Goal: Task Accomplishment & Management: Manage account settings

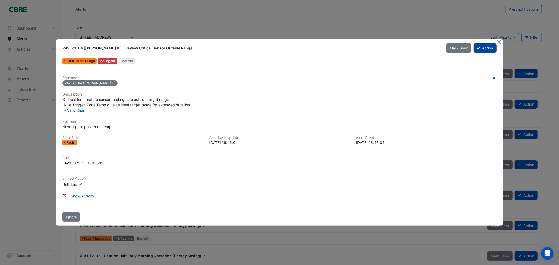
click at [487, 49] on button "Action" at bounding box center [485, 48] width 23 height 9
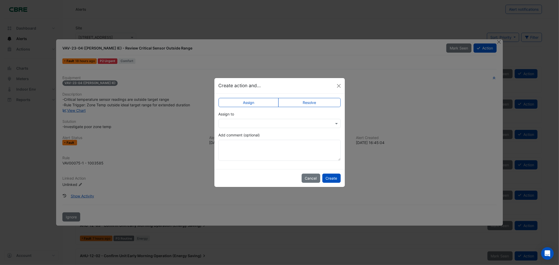
click at [312, 106] on label "Resolve" at bounding box center [309, 102] width 62 height 9
click at [258, 99] on label "Assign" at bounding box center [249, 102] width 60 height 9
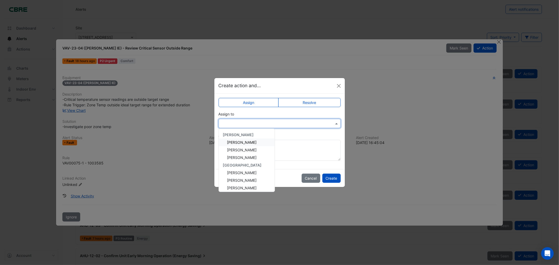
click at [260, 122] on input "text" at bounding box center [275, 124] width 106 height 6
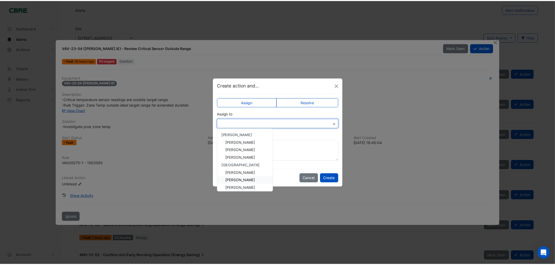
scroll to position [55, 0]
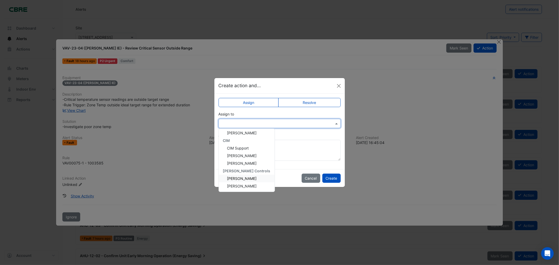
click at [245, 176] on span "[PERSON_NAME]" at bounding box center [242, 178] width 30 height 4
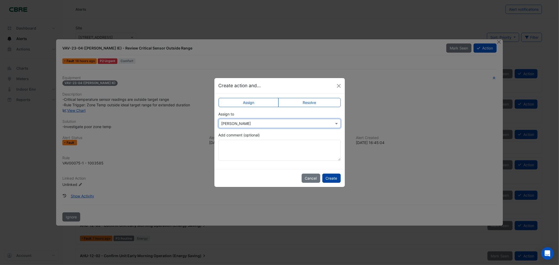
click at [334, 179] on button "Create" at bounding box center [332, 178] width 18 height 9
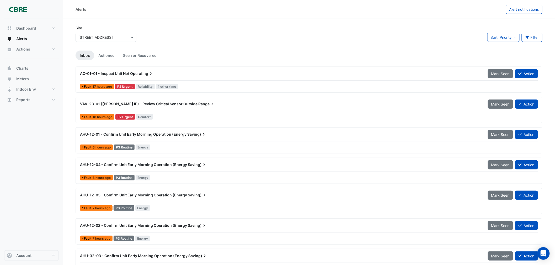
click at [145, 74] on span "Operating" at bounding box center [141, 73] width 23 height 5
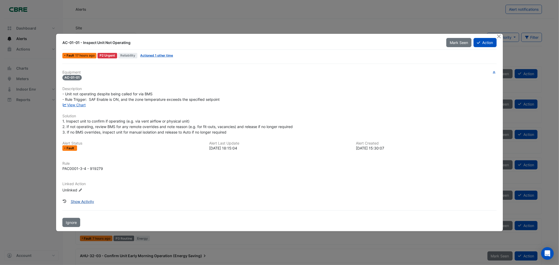
click at [82, 203] on button "Show Activity" at bounding box center [82, 201] width 30 height 9
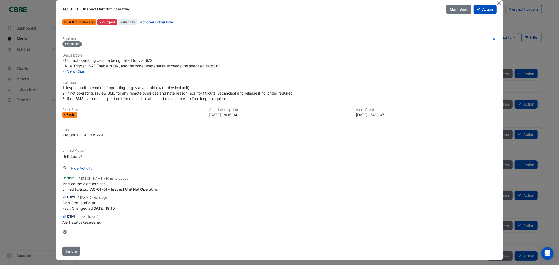
scroll to position [9, 0]
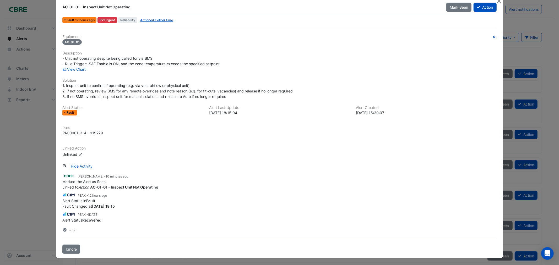
click at [77, 72] on div "Equipment AC-01-01 Description - Unit not operating despite being called for vi…" at bounding box center [279, 98] width 434 height 127
click at [73, 70] on link "View Chart" at bounding box center [73, 69] width 23 height 4
click at [76, 69] on link "View Chart" at bounding box center [73, 69] width 23 height 4
click at [485, 6] on button "Action" at bounding box center [485, 7] width 23 height 9
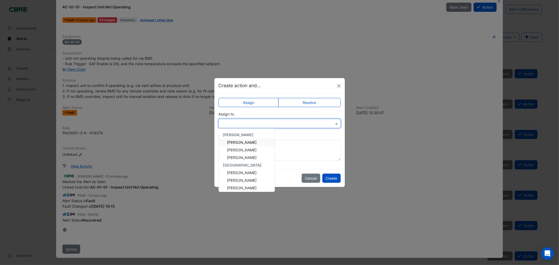
click at [267, 120] on div at bounding box center [280, 123] width 122 height 9
click at [242, 142] on span "[PERSON_NAME]" at bounding box center [242, 142] width 30 height 4
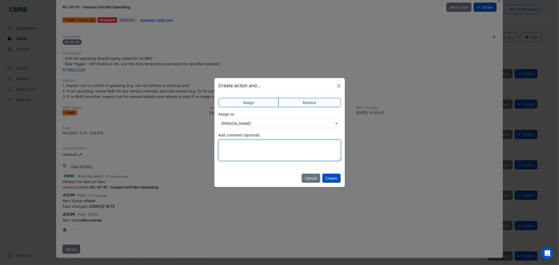
click at [248, 146] on textarea "Add comment (optional)" at bounding box center [280, 150] width 122 height 21
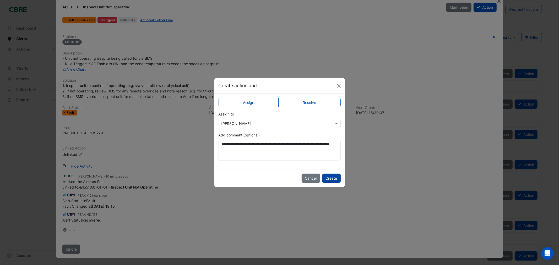
click at [332, 178] on button "Create" at bounding box center [332, 178] width 18 height 9
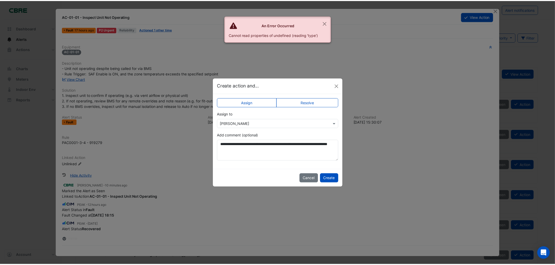
scroll to position [0, 0]
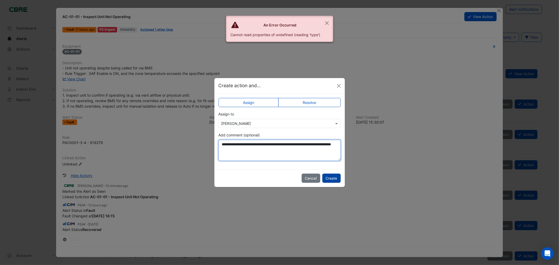
type textarea "**********"
click at [336, 179] on button "Create" at bounding box center [332, 178] width 18 height 9
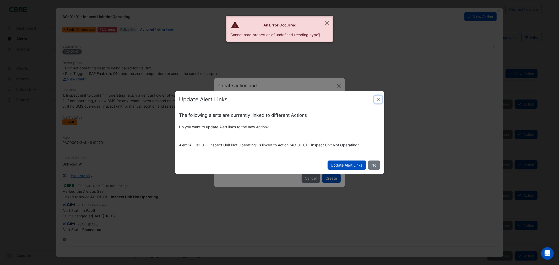
click at [380, 98] on button "Close" at bounding box center [378, 100] width 8 height 8
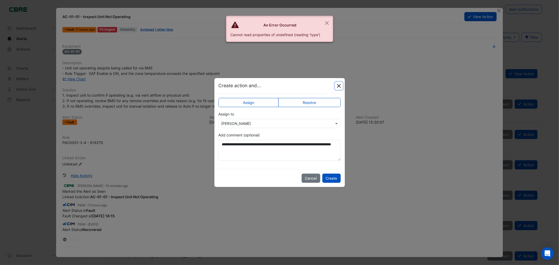
click at [339, 88] on button "Close" at bounding box center [339, 86] width 8 height 8
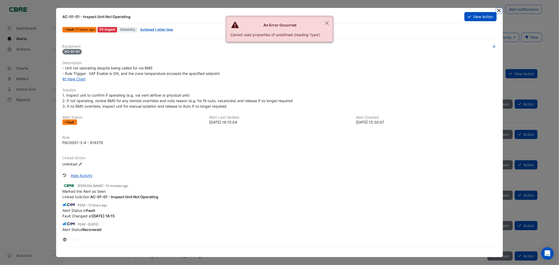
click at [497, 9] on button "Close" at bounding box center [500, 11] width 6 height 6
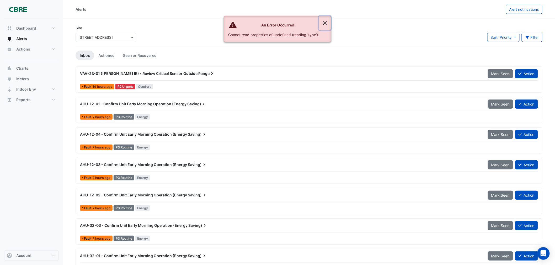
click at [324, 22] on button "Close" at bounding box center [325, 23] width 12 height 14
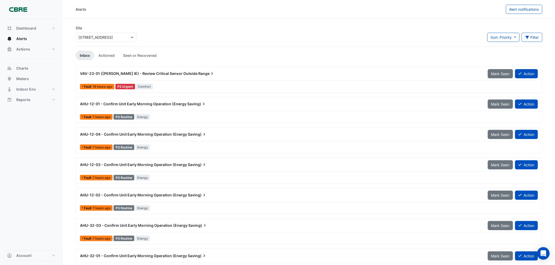
click at [156, 69] on div "VAV-23-01 (NABERS IE) - Review Critical Sensor Outside Range" at bounding box center [281, 73] width 408 height 9
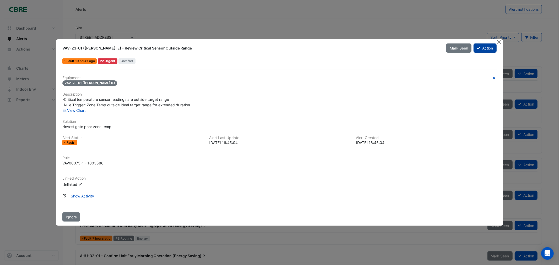
click at [483, 47] on button "Action" at bounding box center [485, 48] width 23 height 9
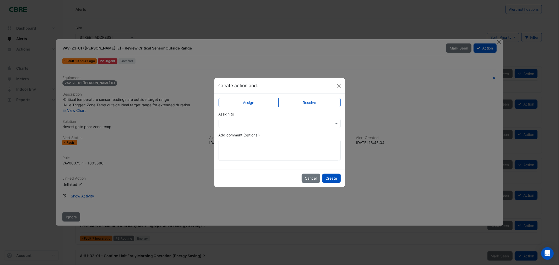
click at [271, 122] on input "text" at bounding box center [275, 124] width 106 height 6
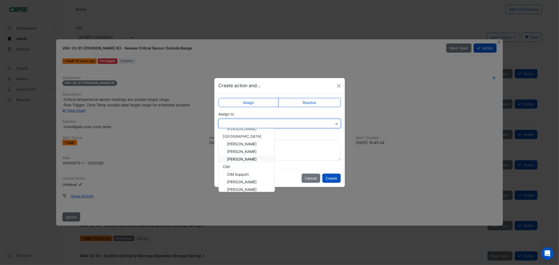
scroll to position [55, 0]
click at [250, 156] on span "[PERSON_NAME]" at bounding box center [242, 156] width 30 height 4
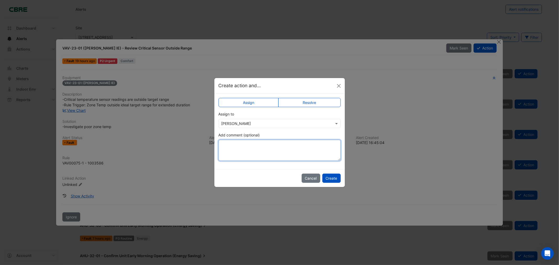
click at [258, 148] on textarea "Add comment (optional)" at bounding box center [280, 150] width 122 height 21
drag, startPoint x: 313, startPoint y: 141, endPoint x: 311, endPoint y: 148, distance: 7.8
click at [303, 150] on textarea "**********" at bounding box center [280, 150] width 122 height 21
drag, startPoint x: 318, startPoint y: 144, endPoint x: 308, endPoint y: 144, distance: 9.5
click at [308, 144] on textarea "**********" at bounding box center [280, 150] width 122 height 21
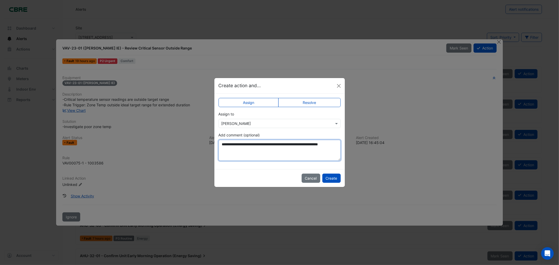
click at [310, 150] on textarea "**********" at bounding box center [280, 150] width 122 height 21
type textarea "**********"
click at [332, 178] on button "Create" at bounding box center [332, 178] width 18 height 9
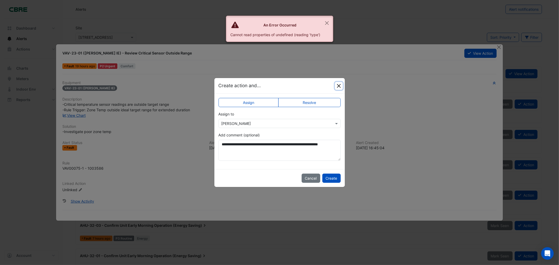
click at [342, 86] on button "Close" at bounding box center [339, 86] width 8 height 8
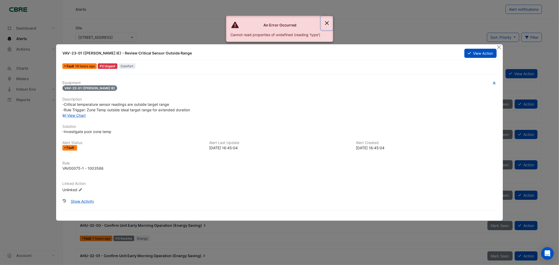
click at [328, 21] on button "Close" at bounding box center [327, 23] width 12 height 14
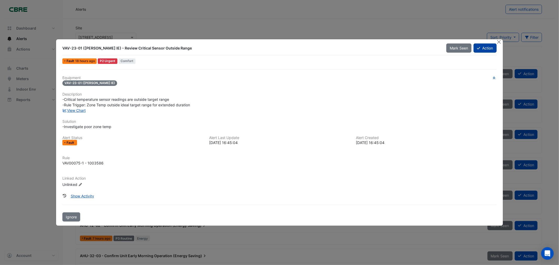
click at [488, 49] on button "Action" at bounding box center [485, 48] width 23 height 9
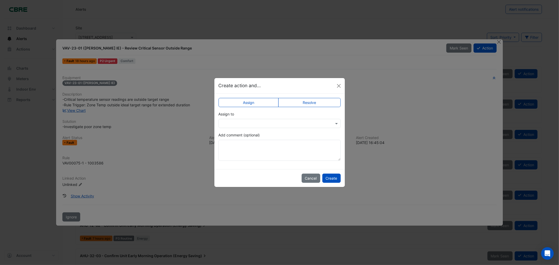
click at [255, 122] on input "text" at bounding box center [275, 124] width 106 height 6
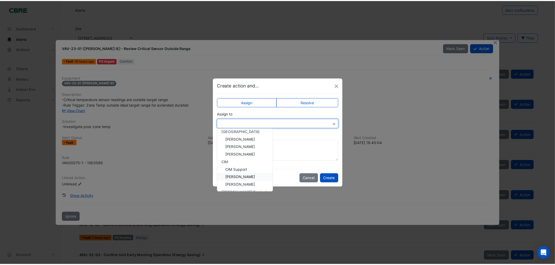
scroll to position [55, 0]
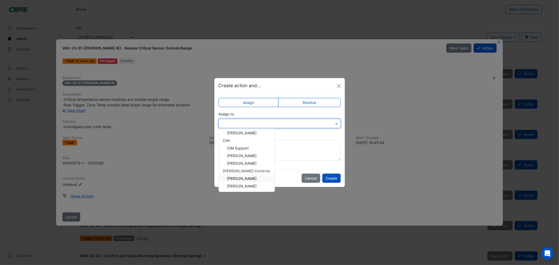
click at [243, 179] on span "[PERSON_NAME]" at bounding box center [242, 178] width 30 height 4
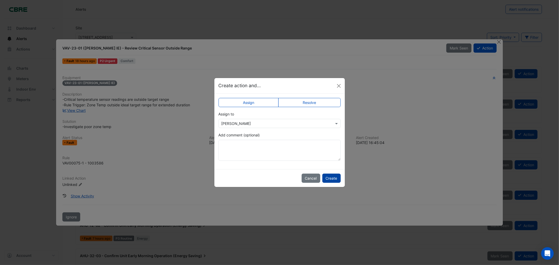
click at [337, 181] on button "Create" at bounding box center [332, 178] width 18 height 9
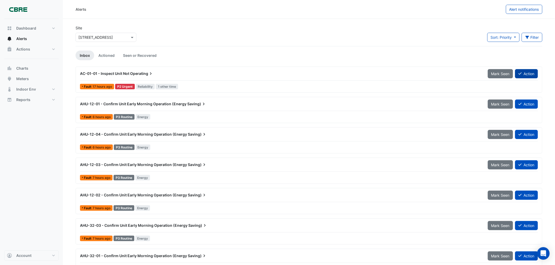
click at [527, 72] on button "Action" at bounding box center [526, 73] width 23 height 9
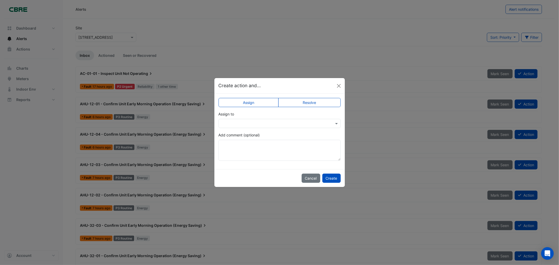
click at [273, 125] on input "text" at bounding box center [275, 124] width 106 height 6
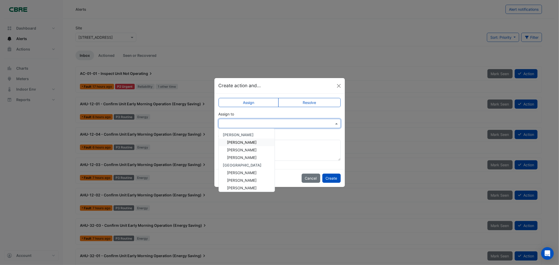
click at [244, 142] on span "[PERSON_NAME]" at bounding box center [242, 142] width 30 height 4
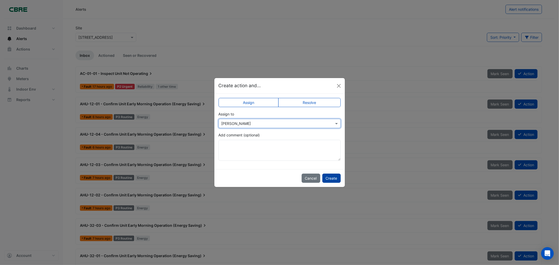
click at [336, 176] on button "Create" at bounding box center [332, 178] width 18 height 9
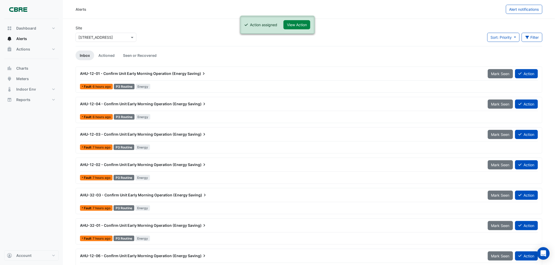
click at [266, 72] on div "AHU-12-01 - Confirm Unit Early Morning Operation (Energy Saving)" at bounding box center [280, 73] width 401 height 5
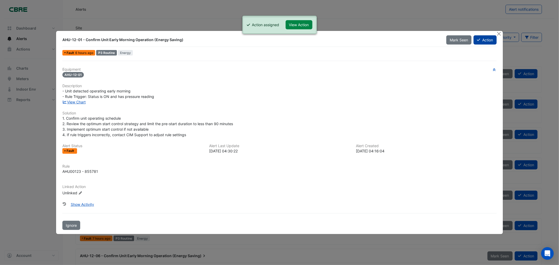
click at [484, 40] on button "Action" at bounding box center [485, 39] width 23 height 9
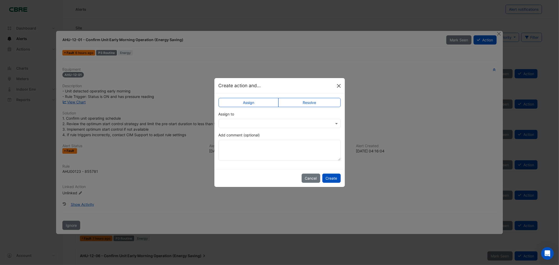
click at [340, 84] on button "Close" at bounding box center [339, 86] width 8 height 8
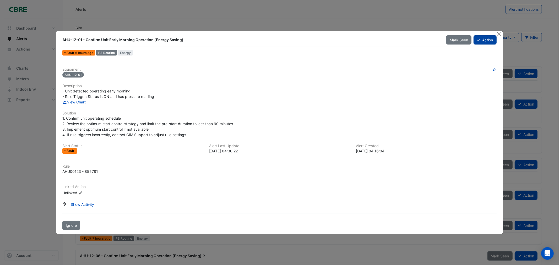
click at [485, 39] on button "Action" at bounding box center [485, 39] width 23 height 9
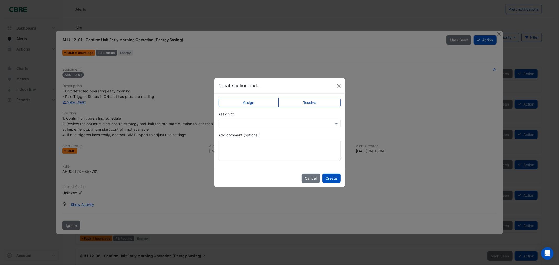
click at [280, 121] on input "text" at bounding box center [275, 124] width 106 height 6
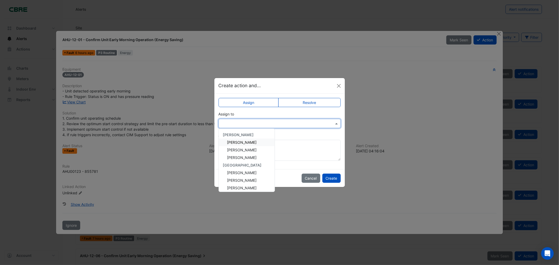
click at [242, 140] on span "[PERSON_NAME]" at bounding box center [242, 142] width 30 height 4
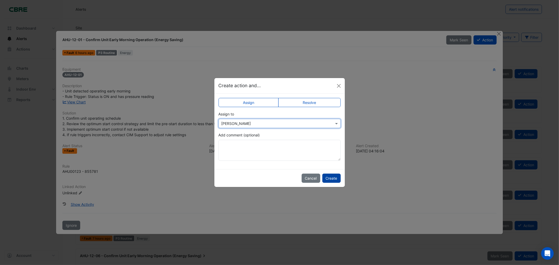
click at [326, 176] on button "Create" at bounding box center [332, 178] width 18 height 9
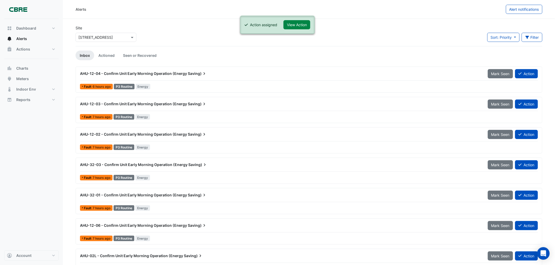
click at [213, 76] on div "AHU-12-04 - Confirm Unit Early Morning Operation (Energy Saving)" at bounding box center [280, 73] width 401 height 5
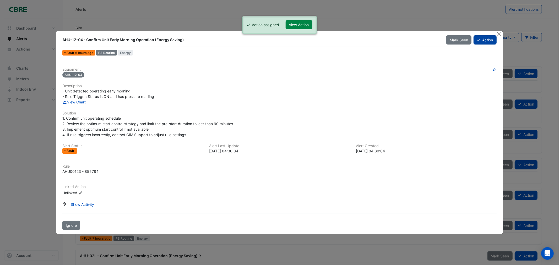
click at [484, 40] on button "Action" at bounding box center [485, 39] width 23 height 9
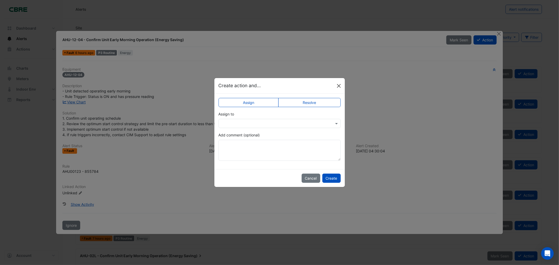
click at [342, 85] on button "Close" at bounding box center [339, 86] width 8 height 8
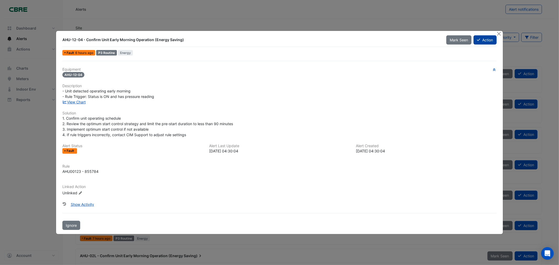
click at [484, 41] on button "Action" at bounding box center [485, 39] width 23 height 9
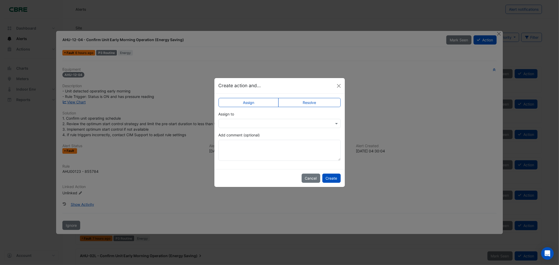
click at [258, 119] on div at bounding box center [280, 123] width 122 height 9
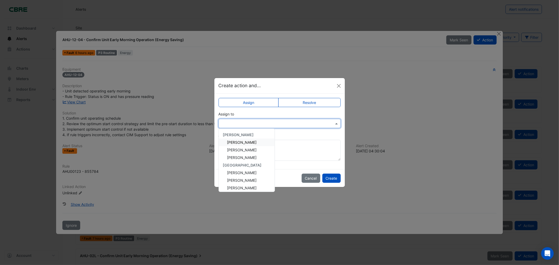
click at [250, 142] on span "[PERSON_NAME]" at bounding box center [242, 142] width 30 height 4
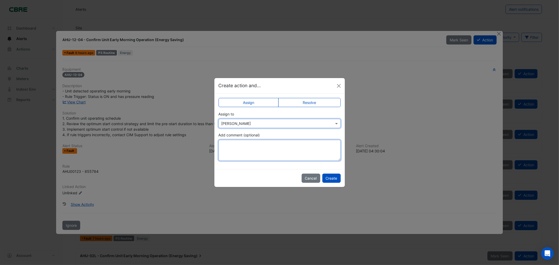
click at [242, 148] on textarea "Add comment (optional)" at bounding box center [280, 150] width 122 height 21
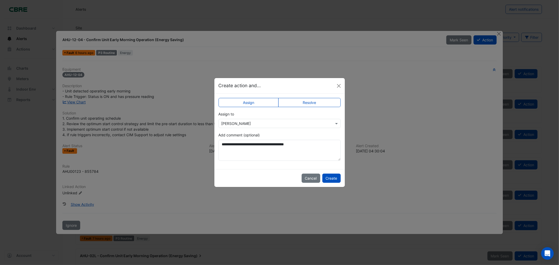
drag, startPoint x: 245, startPoint y: 146, endPoint x: 236, endPoint y: 139, distance: 11.6
click at [236, 139] on div "**********" at bounding box center [280, 146] width 122 height 29
drag, startPoint x: 237, startPoint y: 144, endPoint x: 243, endPoint y: 153, distance: 10.5
click at [240, 159] on textarea "**********" at bounding box center [280, 150] width 122 height 21
type textarea "**********"
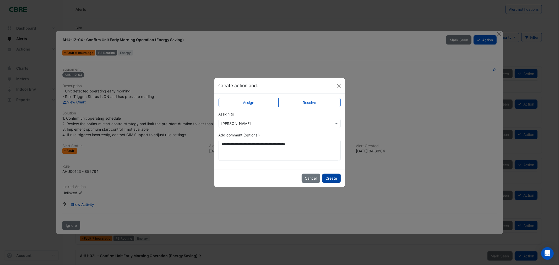
click at [336, 180] on button "Create" at bounding box center [332, 178] width 18 height 9
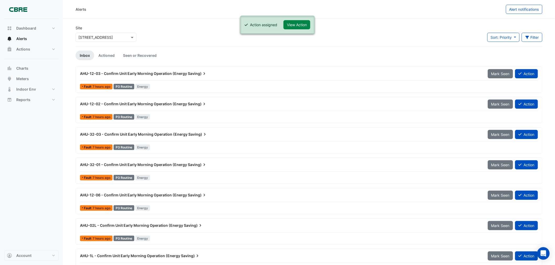
click at [539, 71] on div "Mark Seen Action" at bounding box center [513, 73] width 56 height 9
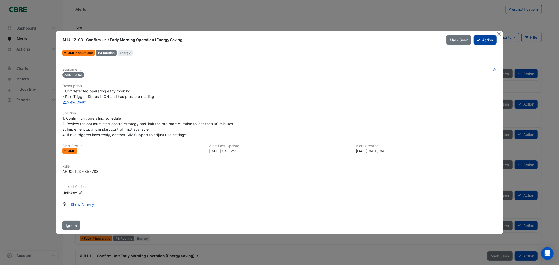
click at [488, 43] on button "Action" at bounding box center [485, 39] width 23 height 9
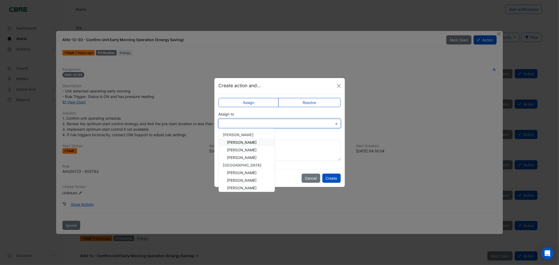
click at [279, 124] on input "text" at bounding box center [275, 124] width 106 height 6
click at [250, 140] on span "[PERSON_NAME]" at bounding box center [242, 142] width 30 height 4
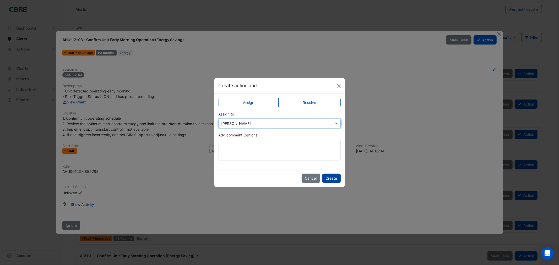
click at [329, 178] on button "Create" at bounding box center [332, 178] width 18 height 9
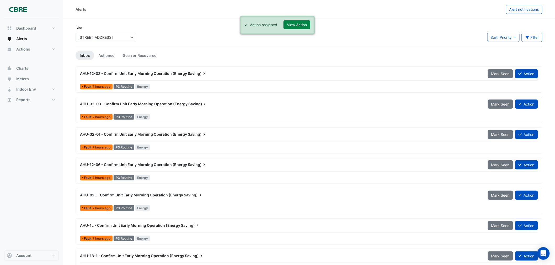
click at [83, 53] on link "Inbox" at bounding box center [85, 56] width 19 height 10
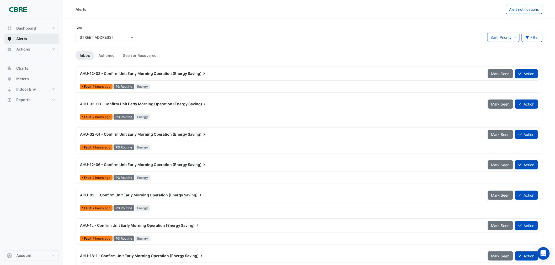
click at [26, 36] on button "Alerts" at bounding box center [31, 39] width 55 height 10
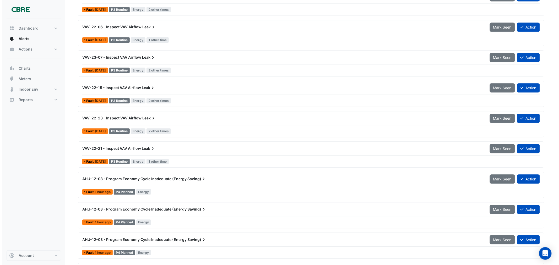
scroll to position [532, 0]
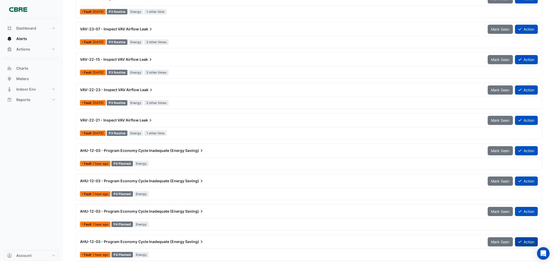
click at [529, 240] on button "Action" at bounding box center [526, 242] width 23 height 9
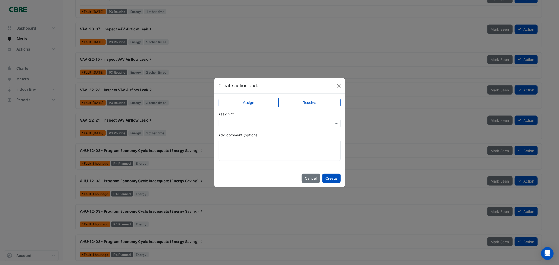
click at [238, 121] on input "text" at bounding box center [275, 124] width 106 height 6
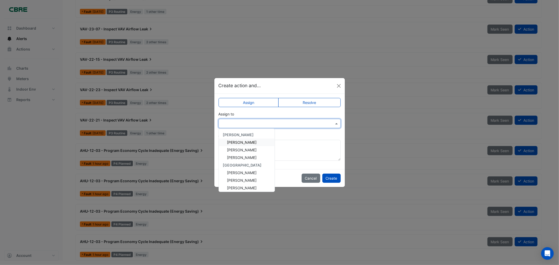
click at [245, 141] on span "[PERSON_NAME]" at bounding box center [242, 142] width 30 height 4
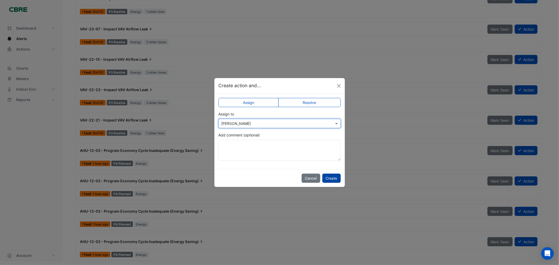
click at [331, 179] on button "Create" at bounding box center [332, 178] width 18 height 9
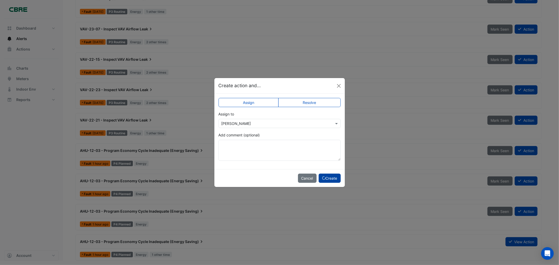
scroll to position [501, 0]
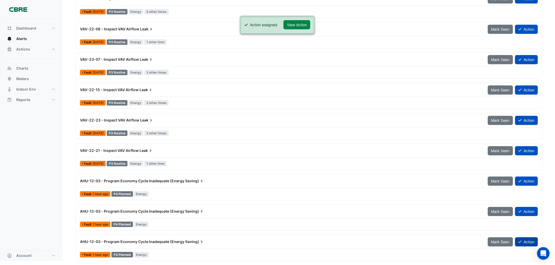
click at [530, 245] on button "Action" at bounding box center [526, 242] width 23 height 9
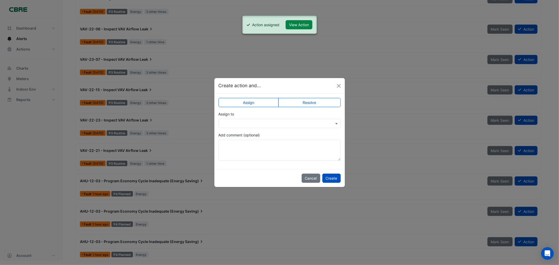
click at [235, 125] on input "text" at bounding box center [275, 124] width 106 height 6
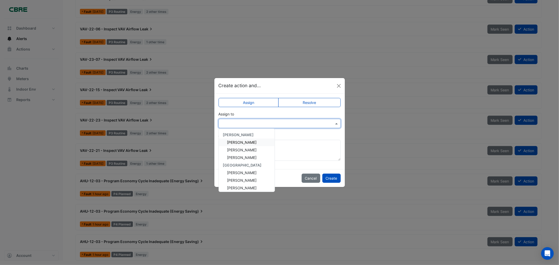
click at [242, 140] on div "[PERSON_NAME]" at bounding box center [247, 143] width 56 height 8
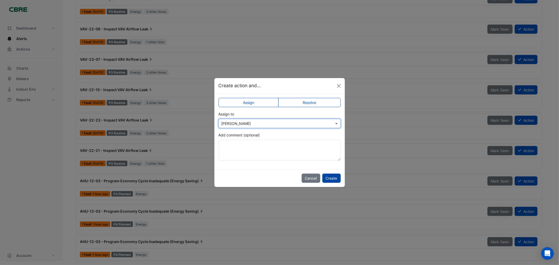
click at [333, 175] on button "Create" at bounding box center [332, 178] width 18 height 9
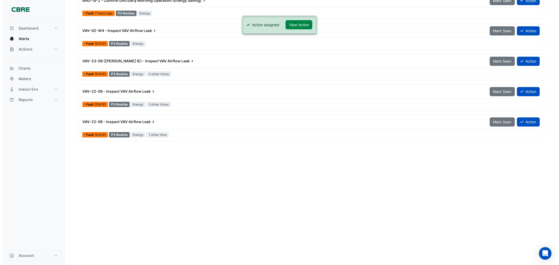
scroll to position [471, 0]
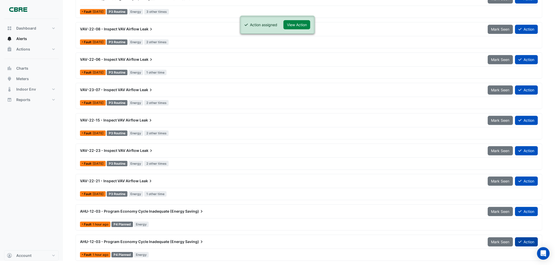
click at [529, 243] on button "Action" at bounding box center [526, 242] width 23 height 9
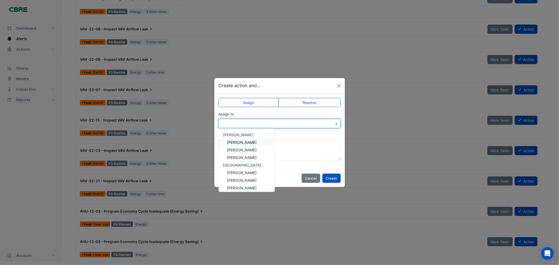
click at [241, 119] on div at bounding box center [280, 123] width 122 height 9
click at [244, 141] on span "[PERSON_NAME]" at bounding box center [242, 142] width 30 height 4
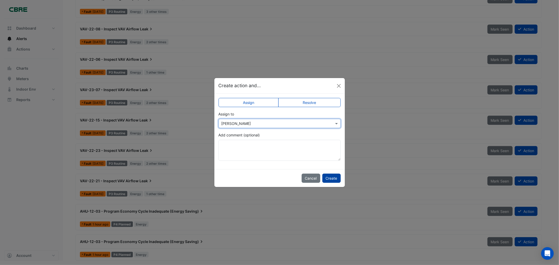
click at [334, 176] on button "Create" at bounding box center [332, 178] width 18 height 9
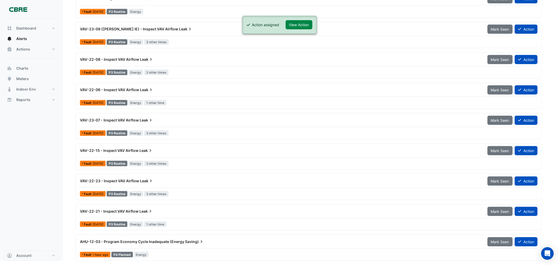
scroll to position [441, 0]
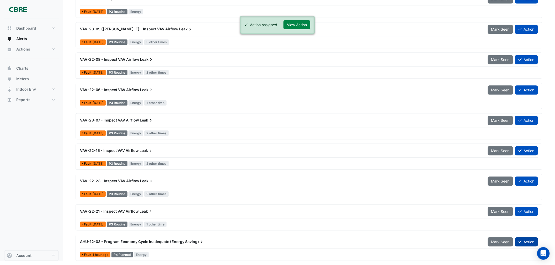
click at [523, 240] on button "Action" at bounding box center [526, 242] width 23 height 9
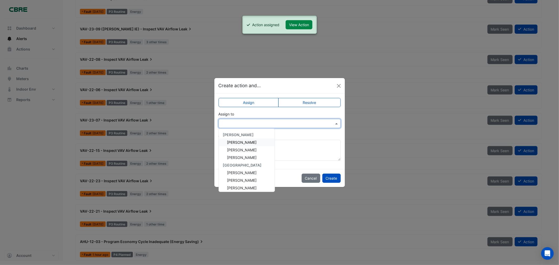
click at [285, 123] on input "text" at bounding box center [275, 124] width 106 height 6
click at [248, 139] on div "[PERSON_NAME]" at bounding box center [247, 143] width 56 height 8
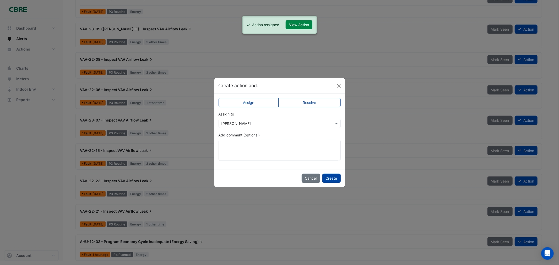
click at [329, 177] on button "Create" at bounding box center [332, 178] width 18 height 9
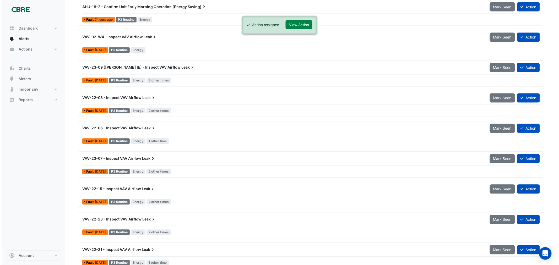
scroll to position [410, 0]
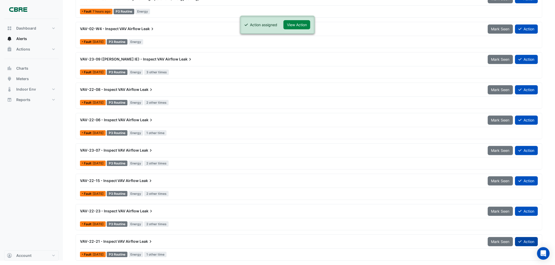
click at [529, 240] on button "Action" at bounding box center [526, 242] width 23 height 9
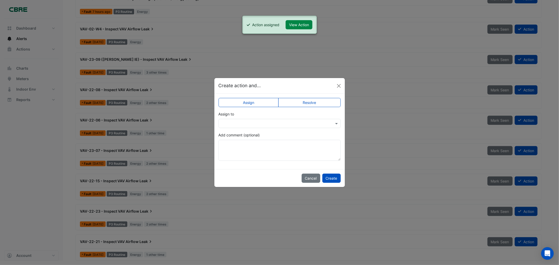
click at [248, 119] on div "Assign to" at bounding box center [280, 119] width 122 height 17
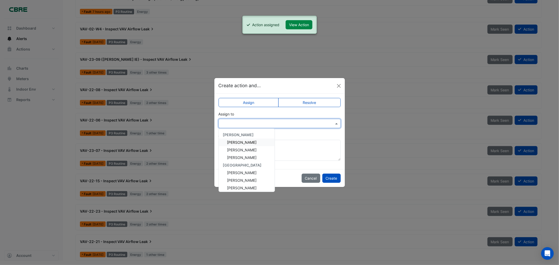
click at [249, 126] on input "text" at bounding box center [275, 124] width 106 height 6
click at [248, 138] on div "[PERSON_NAME]" at bounding box center [247, 135] width 56 height 8
click at [250, 141] on span "[PERSON_NAME]" at bounding box center [242, 142] width 30 height 4
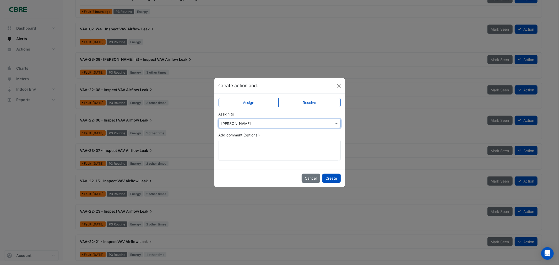
drag, startPoint x: 249, startPoint y: 122, endPoint x: 194, endPoint y: 124, distance: 55.1
click at [194, 124] on ngb-modal-window "Create action and... Assign Resolve Assign to × [PERSON_NAME] Add comment (opti…" at bounding box center [279, 132] width 559 height 265
click at [248, 118] on div "Assign to × [PERSON_NAME]" at bounding box center [280, 119] width 122 height 17
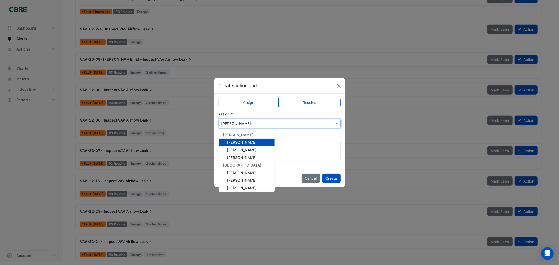
click at [251, 121] on input "text" at bounding box center [275, 124] width 106 height 6
click at [238, 148] on span "[PERSON_NAME]" at bounding box center [242, 150] width 30 height 4
click at [259, 127] on div "× [PERSON_NAME]" at bounding box center [280, 123] width 122 height 9
click at [243, 142] on span "[PERSON_NAME]" at bounding box center [242, 142] width 30 height 4
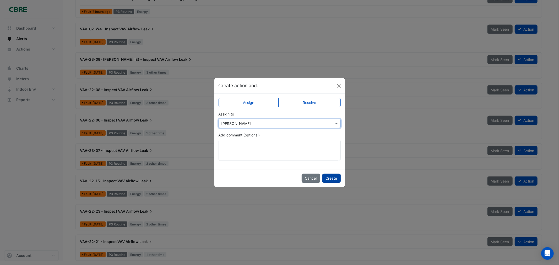
click at [328, 178] on button "Create" at bounding box center [332, 178] width 18 height 9
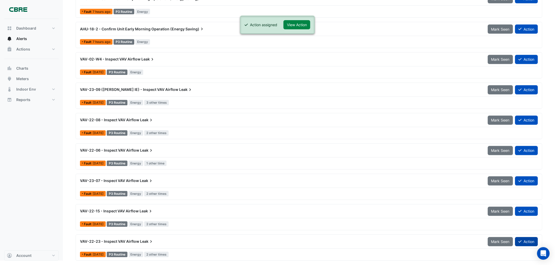
click at [533, 240] on button "Action" at bounding box center [526, 242] width 23 height 9
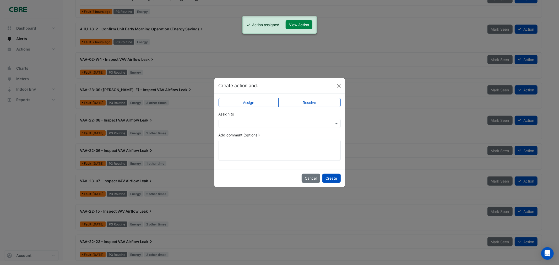
click at [289, 124] on input "text" at bounding box center [275, 124] width 106 height 6
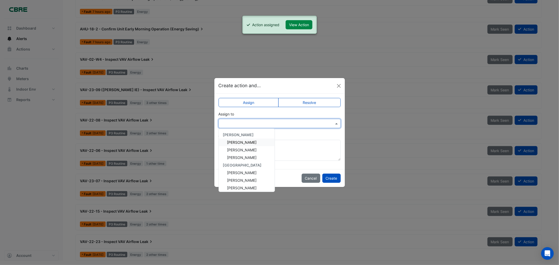
click at [243, 141] on span "[PERSON_NAME]" at bounding box center [242, 142] width 30 height 4
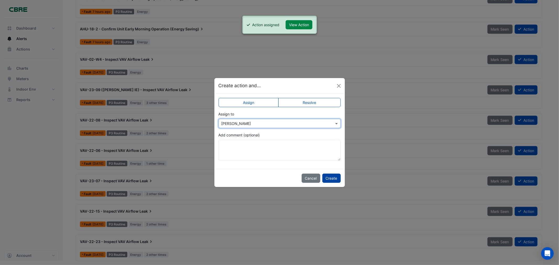
click at [330, 179] on button "Create" at bounding box center [332, 178] width 18 height 9
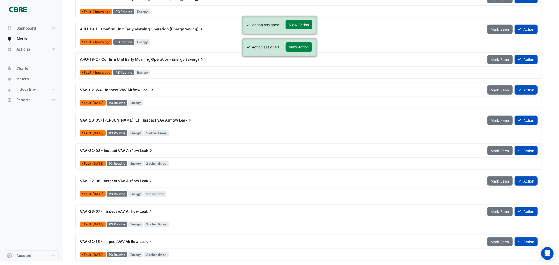
scroll to position [349, 0]
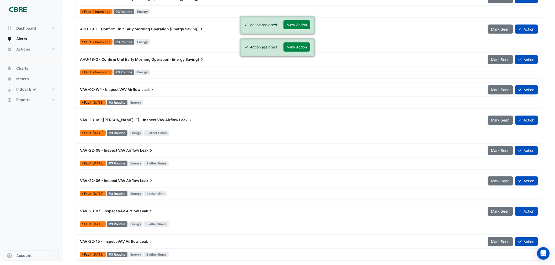
click at [158, 243] on div "VAV-22-15 - Inspect VAV Airflow Leak" at bounding box center [280, 241] width 401 height 5
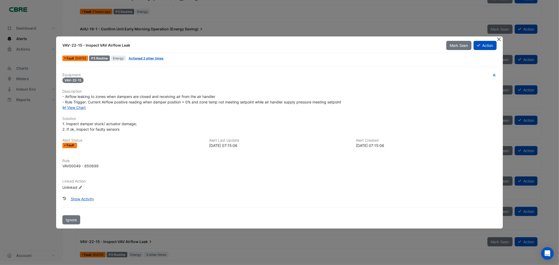
click at [500, 40] on button "Close" at bounding box center [500, 39] width 6 height 6
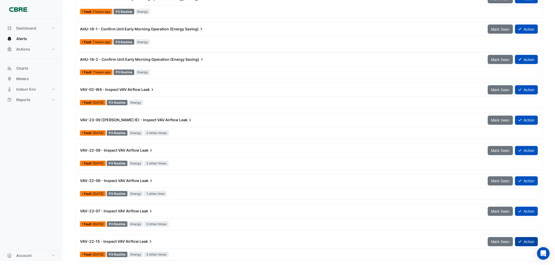
click at [528, 242] on button "Action" at bounding box center [526, 242] width 23 height 9
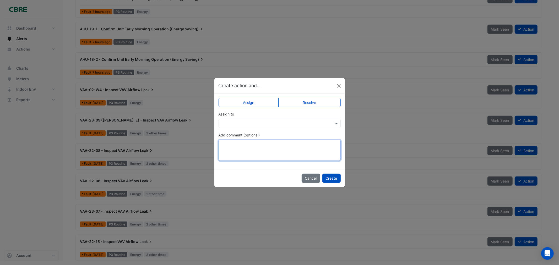
click at [251, 149] on textarea "Add comment (optional)" at bounding box center [280, 150] width 122 height 21
drag, startPoint x: 226, startPoint y: 143, endPoint x: 225, endPoint y: 148, distance: 5.1
click at [225, 148] on textarea "**********" at bounding box center [280, 150] width 122 height 21
click at [224, 144] on textarea "**********" at bounding box center [280, 150] width 122 height 21
type textarea "**********"
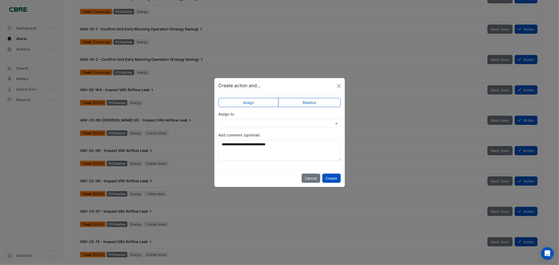
click at [246, 119] on div at bounding box center [280, 123] width 122 height 9
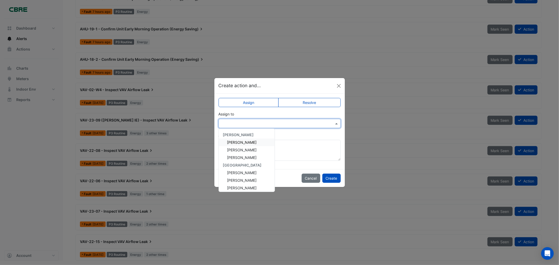
click at [241, 139] on div "[PERSON_NAME]" at bounding box center [247, 143] width 56 height 8
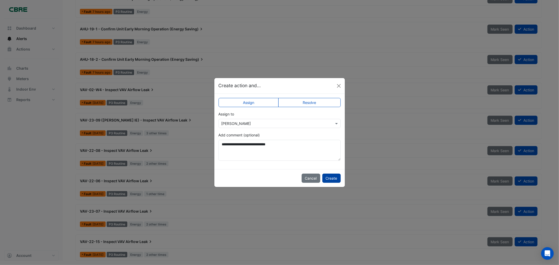
click at [334, 178] on button "Create" at bounding box center [332, 178] width 18 height 9
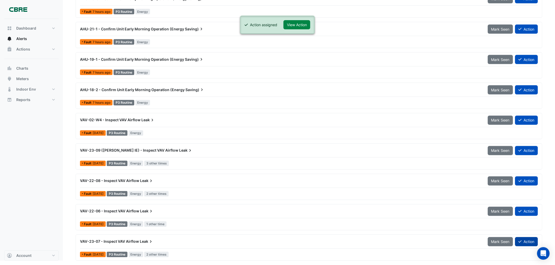
click at [529, 240] on button "Action" at bounding box center [526, 242] width 23 height 9
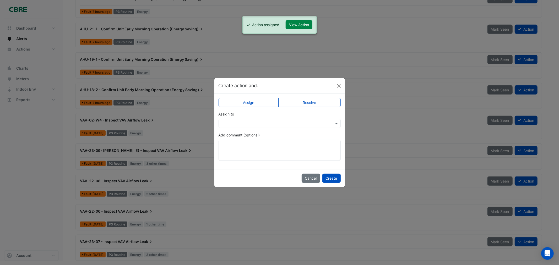
click at [271, 121] on input "text" at bounding box center [275, 124] width 106 height 6
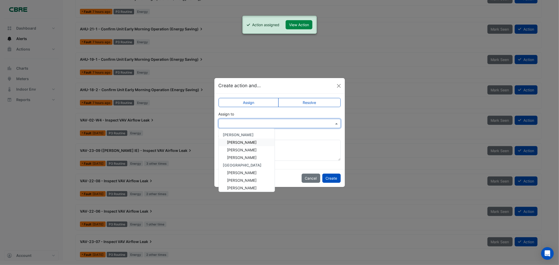
click at [246, 142] on span "[PERSON_NAME]" at bounding box center [242, 142] width 30 height 4
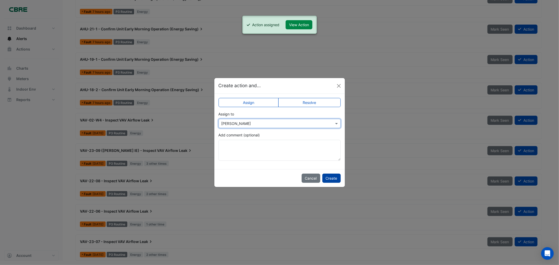
click at [324, 176] on button "Create" at bounding box center [332, 178] width 18 height 9
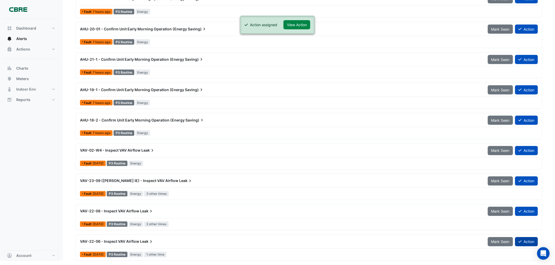
click at [523, 239] on button "Action" at bounding box center [526, 242] width 23 height 9
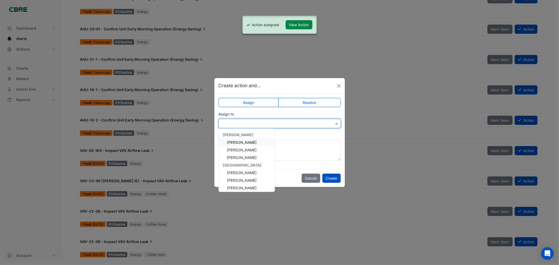
click at [274, 122] on input "text" at bounding box center [275, 124] width 106 height 6
click at [247, 141] on span "[PERSON_NAME]" at bounding box center [242, 142] width 30 height 4
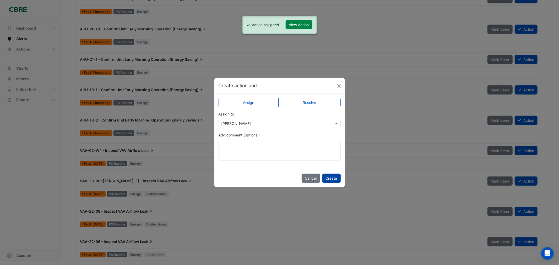
click at [332, 175] on button "Create" at bounding box center [332, 178] width 18 height 9
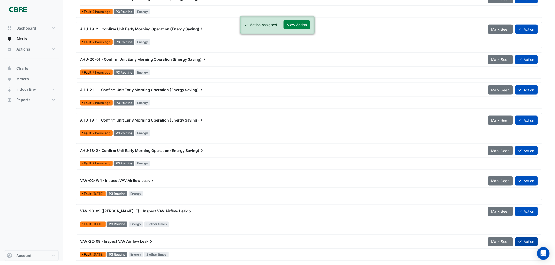
click at [528, 240] on button "Action" at bounding box center [526, 242] width 23 height 9
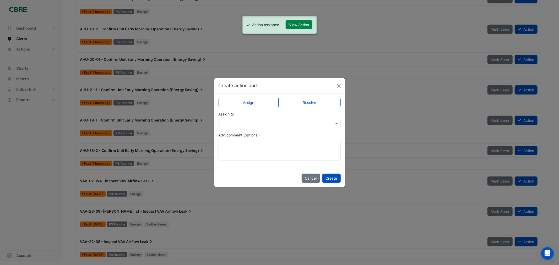
click at [235, 122] on input "text" at bounding box center [275, 124] width 106 height 6
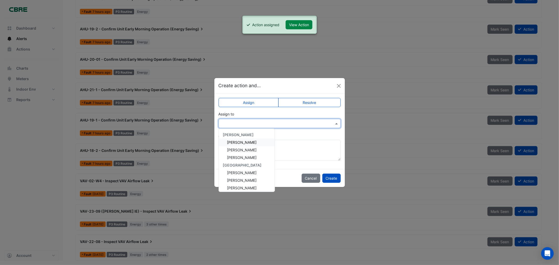
click at [242, 139] on div "[PERSON_NAME]" at bounding box center [247, 143] width 56 height 8
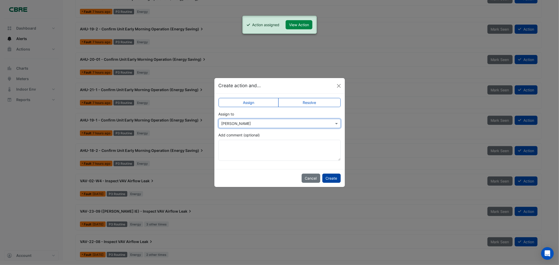
click at [335, 177] on button "Create" at bounding box center [332, 178] width 18 height 9
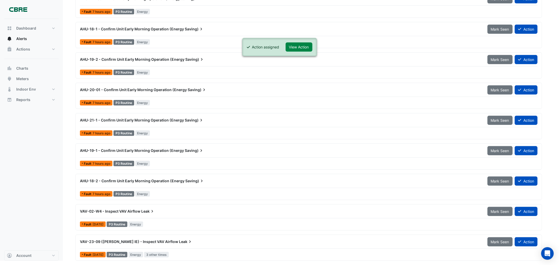
scroll to position [227, 0]
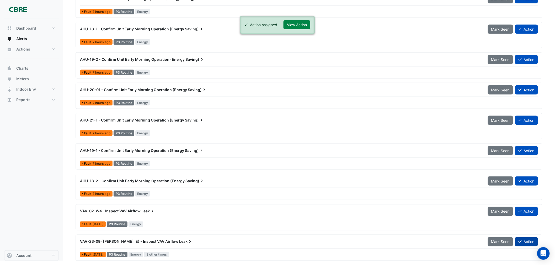
click at [524, 242] on button "Action" at bounding box center [526, 242] width 23 height 9
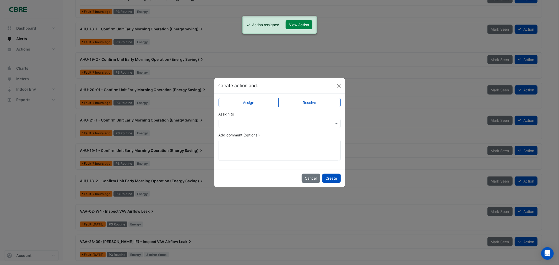
click at [257, 123] on input "text" at bounding box center [275, 124] width 106 height 6
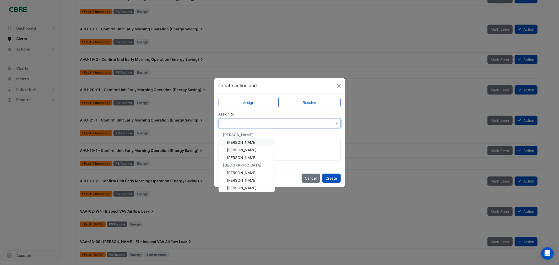
click at [249, 140] on span "[PERSON_NAME]" at bounding box center [242, 142] width 30 height 4
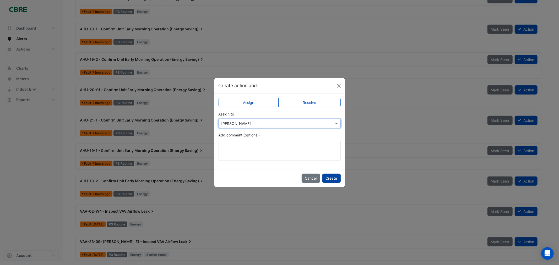
click at [333, 180] on button "Create" at bounding box center [332, 178] width 18 height 9
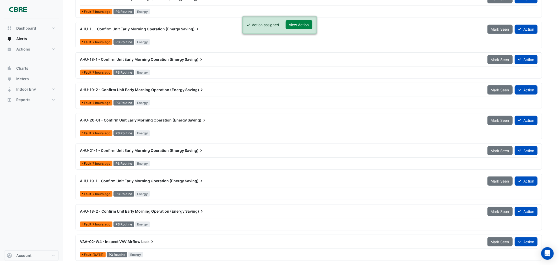
scroll to position [197, 0]
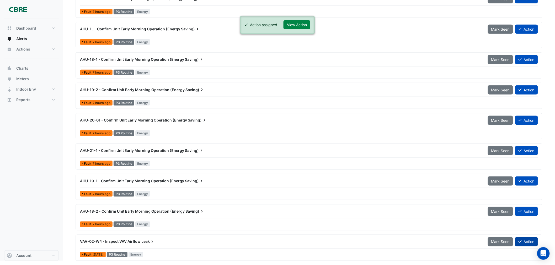
click at [525, 243] on button "Action" at bounding box center [526, 242] width 23 height 9
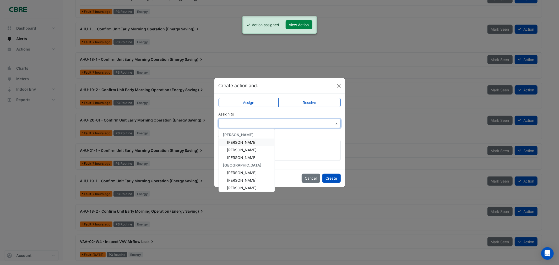
click at [243, 121] on input "text" at bounding box center [275, 124] width 106 height 6
drag, startPoint x: 244, startPoint y: 143, endPoint x: 266, endPoint y: 149, distance: 22.0
click at [245, 142] on span "[PERSON_NAME]" at bounding box center [242, 142] width 30 height 4
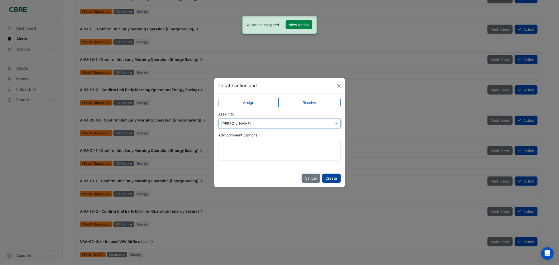
click at [334, 174] on button "Create" at bounding box center [332, 178] width 18 height 9
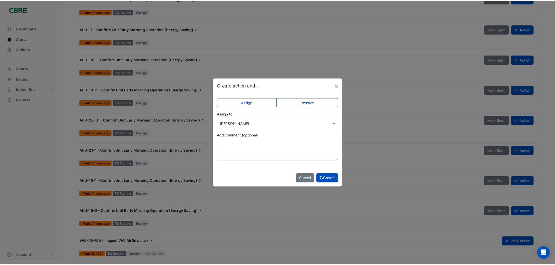
scroll to position [167, 0]
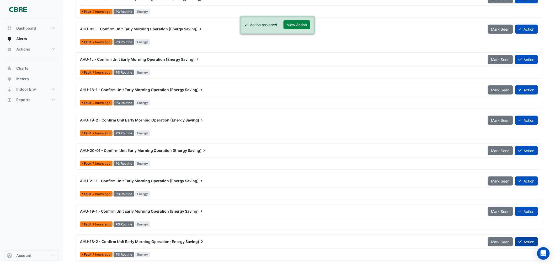
click at [524, 241] on button "Action" at bounding box center [526, 242] width 23 height 9
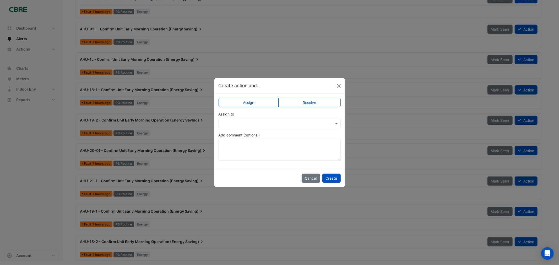
click at [438, 174] on ngb-modal-window "Create action and... Assign Resolve Assign to Add comment (optional) Cancel Cre…" at bounding box center [279, 132] width 559 height 265
click at [338, 84] on button "Close" at bounding box center [339, 86] width 8 height 8
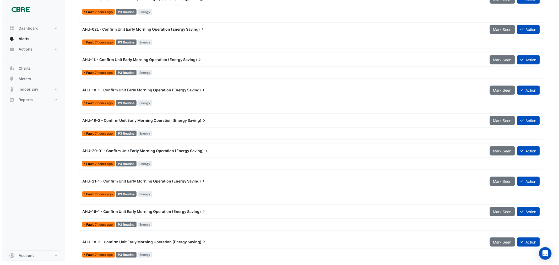
scroll to position [167, 0]
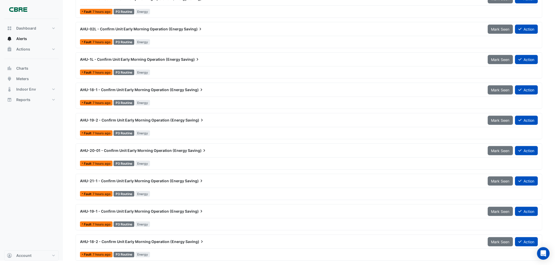
click at [173, 58] on span "AHU-1L - Confirm Unit Early Morning Operation (Energy" at bounding box center [130, 59] width 100 height 4
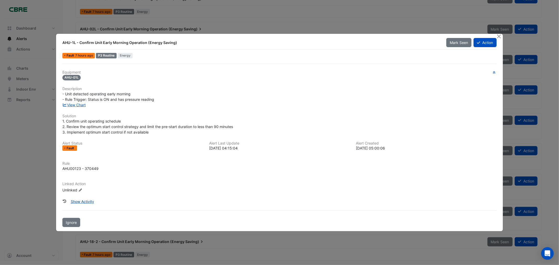
click at [87, 201] on button "Show Activity" at bounding box center [82, 201] width 30 height 9
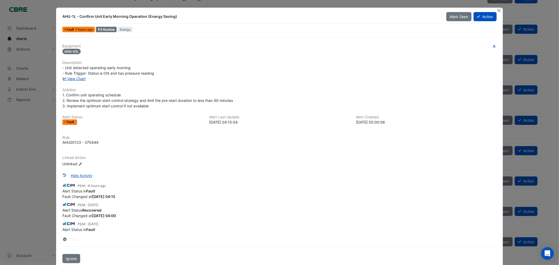
click at [67, 78] on link "View Chart" at bounding box center [73, 79] width 23 height 4
click at [497, 9] on button "Close" at bounding box center [500, 11] width 6 height 6
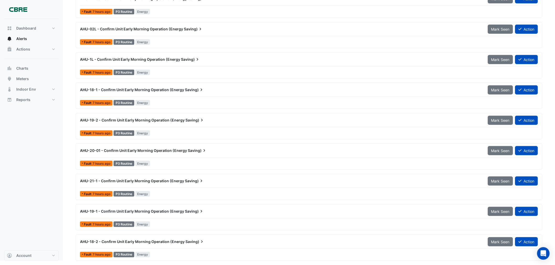
click at [137, 91] on span "AHU-18-1 - Confirm Unit Early Morning Operation (Energy" at bounding box center [132, 90] width 104 height 4
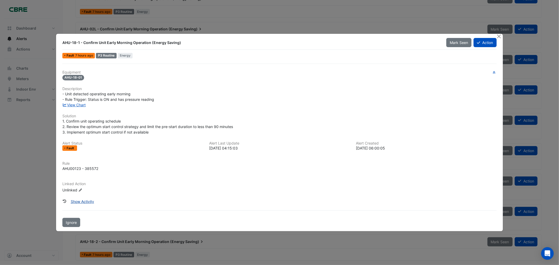
click at [85, 200] on button "Show Activity" at bounding box center [82, 201] width 30 height 9
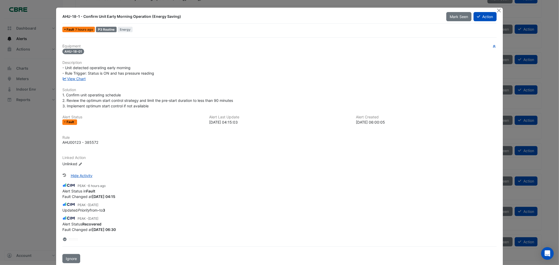
click at [76, 81] on div "View Chart" at bounding box center [279, 79] width 441 height 6
click at [76, 79] on link "View Chart" at bounding box center [73, 79] width 23 height 4
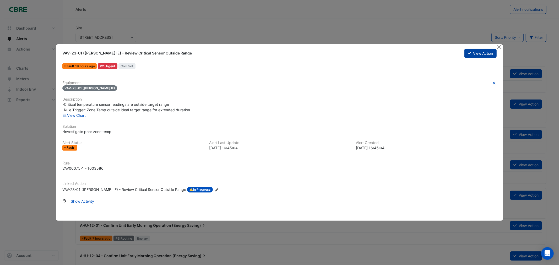
click at [481, 53] on button "View Action" at bounding box center [481, 53] width 32 height 9
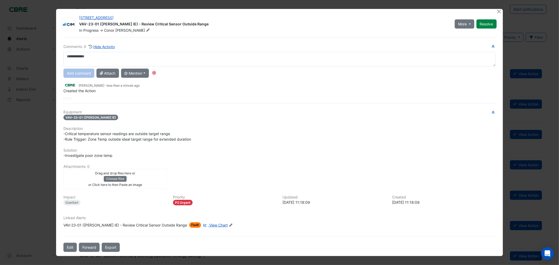
click at [102, 58] on textarea at bounding box center [279, 59] width 432 height 15
click at [141, 73] on button "@ Mention" at bounding box center [135, 73] width 28 height 9
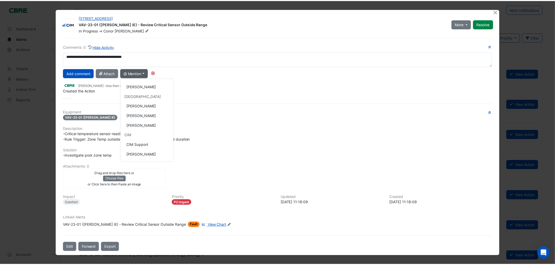
scroll to position [66, 0]
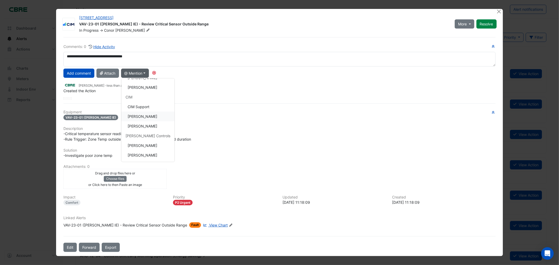
click at [147, 116] on button "[PERSON_NAME]" at bounding box center [147, 116] width 53 height 10
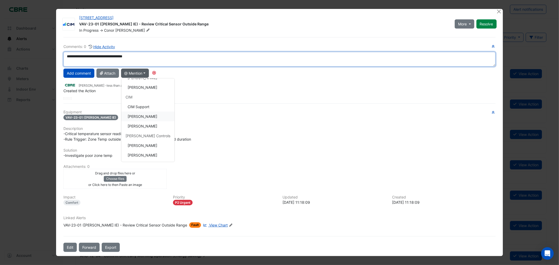
type textarea "**********"
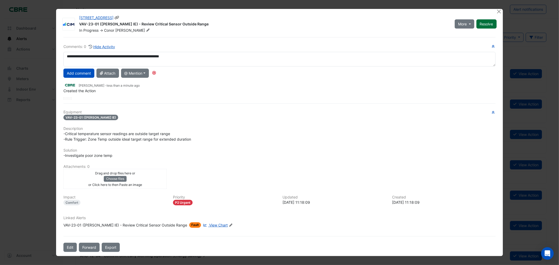
click at [485, 23] on button "Resolve" at bounding box center [487, 23] width 20 height 9
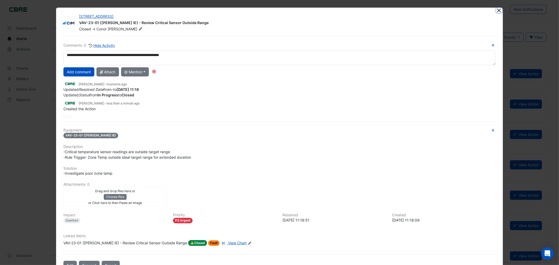
click at [497, 11] on button "Close" at bounding box center [500, 11] width 6 height 6
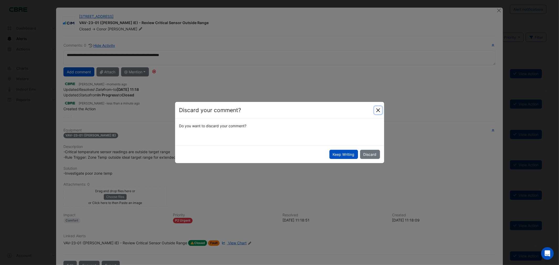
click at [379, 107] on button "Close" at bounding box center [378, 110] width 8 height 8
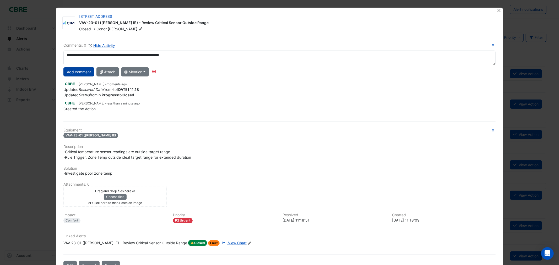
click at [83, 72] on button "Add comment" at bounding box center [78, 71] width 31 height 9
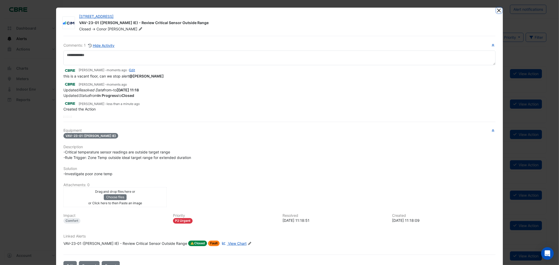
click at [499, 10] on button "Close" at bounding box center [500, 11] width 6 height 6
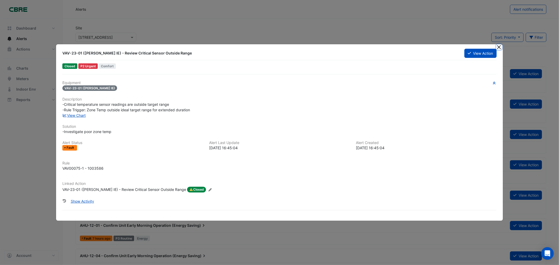
click at [497, 47] on button "Close" at bounding box center [500, 47] width 6 height 6
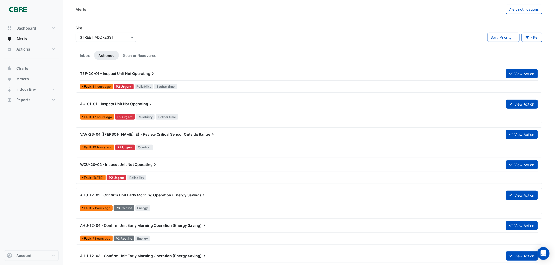
click at [158, 75] on div "TEF-20-01 - Inspect Unit Not Operating" at bounding box center [290, 73] width 420 height 5
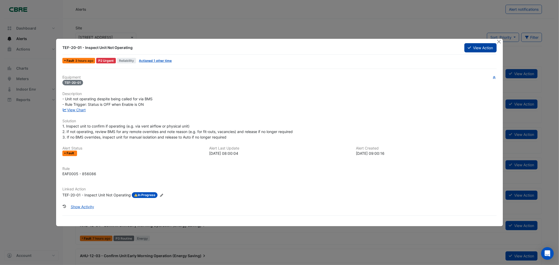
click at [478, 46] on button "View Action" at bounding box center [481, 47] width 32 height 9
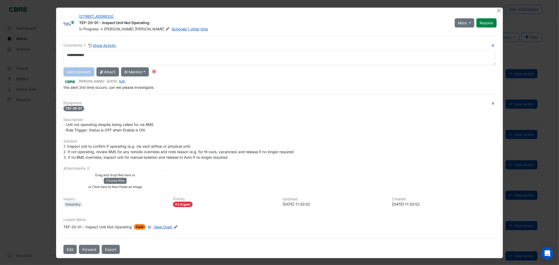
click at [103, 56] on textarea at bounding box center [279, 58] width 432 height 15
type textarea "**********"
click at [80, 72] on button "Add comment" at bounding box center [78, 71] width 31 height 9
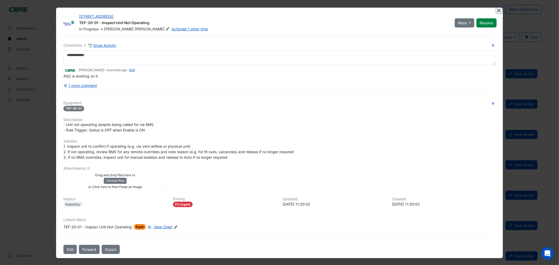
click at [499, 11] on button "Close" at bounding box center [500, 11] width 6 height 6
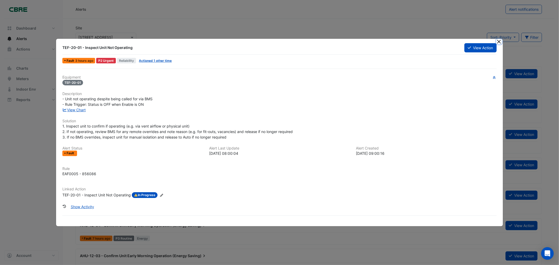
click at [498, 39] on button "Close" at bounding box center [500, 42] width 6 height 6
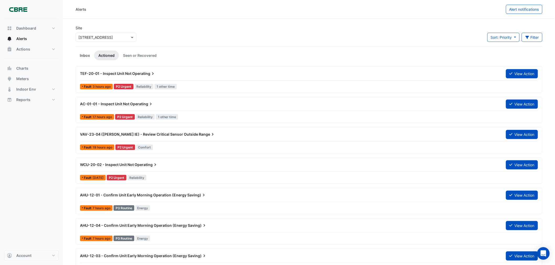
click at [87, 55] on link "Inbox" at bounding box center [85, 56] width 19 height 10
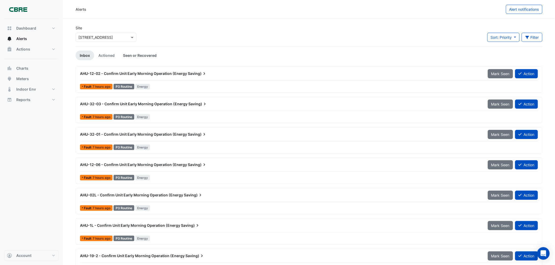
click at [129, 54] on link "Seen or Recovered" at bounding box center [140, 56] width 42 height 10
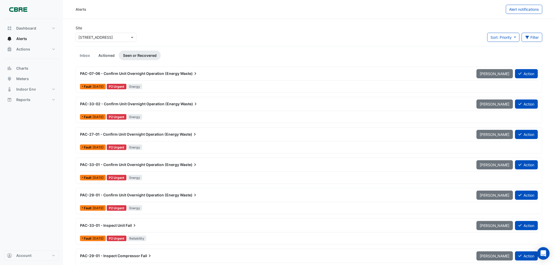
click at [103, 57] on link "Actioned" at bounding box center [106, 56] width 25 height 10
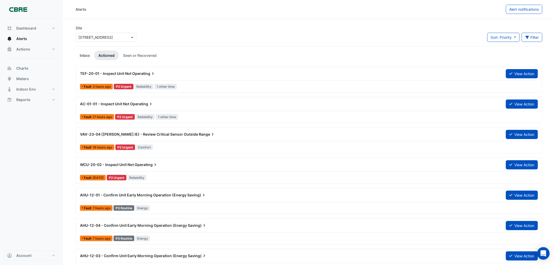
click at [84, 55] on link "Inbox" at bounding box center [85, 56] width 19 height 10
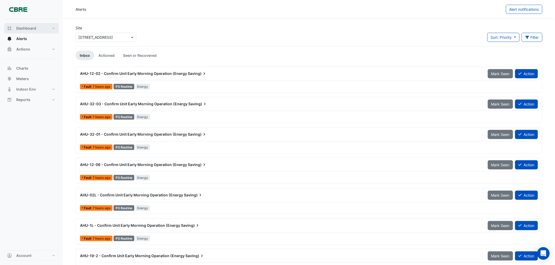
click at [29, 28] on span "Dashboard" at bounding box center [26, 28] width 20 height 5
select select "***"
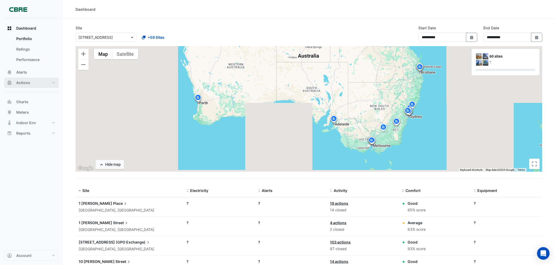
click at [26, 82] on span "Actions" at bounding box center [23, 82] width 14 height 5
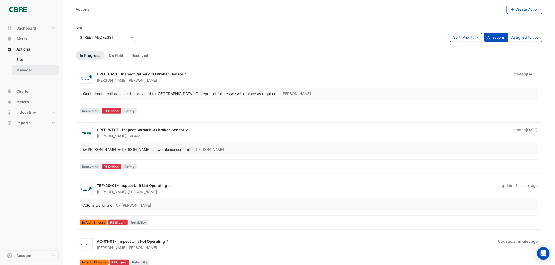
click at [30, 74] on link "Manager" at bounding box center [35, 70] width 47 height 10
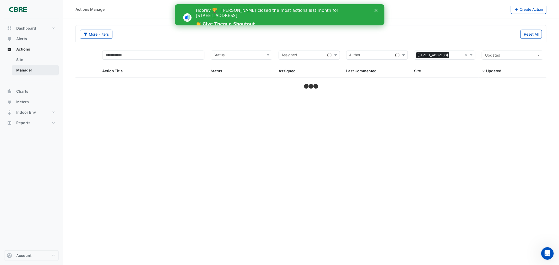
click at [31, 69] on link "Manager" at bounding box center [35, 70] width 47 height 10
select select "***"
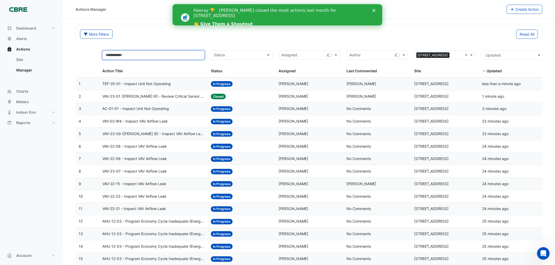
click at [177, 55] on input "text" at bounding box center [153, 55] width 102 height 9
click at [244, 53] on input "text" at bounding box center [239, 56] width 50 height 6
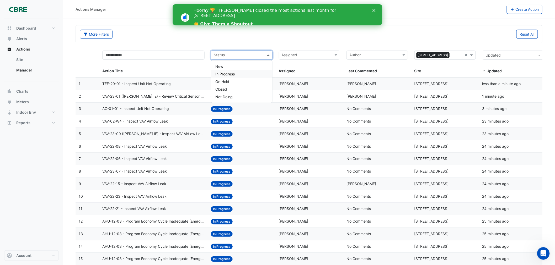
click at [232, 72] on span "In Progress" at bounding box center [224, 74] width 19 height 4
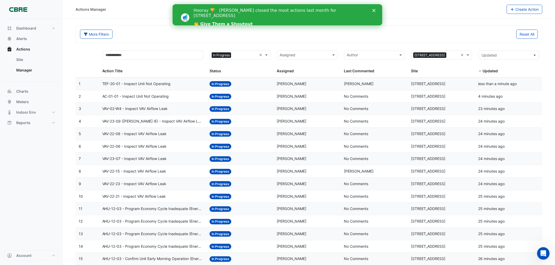
click at [157, 83] on span "TEF-20-01 - Inspect Unit Not Operating" at bounding box center [136, 84] width 68 height 6
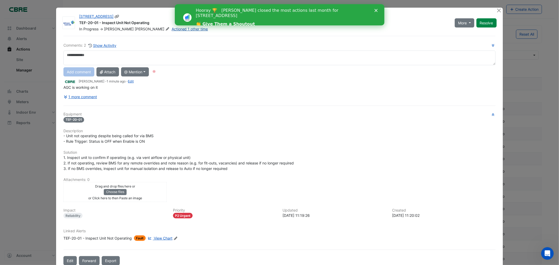
click at [172, 30] on link "Actioned 1 other time" at bounding box center [190, 29] width 36 height 4
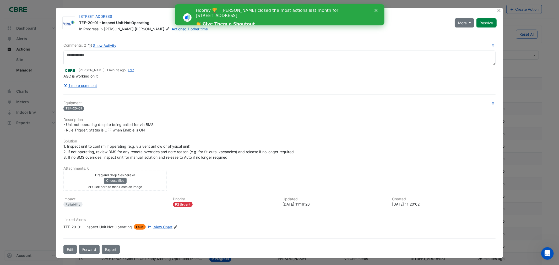
click at [378, 9] on div "Close" at bounding box center [376, 10] width 5 height 3
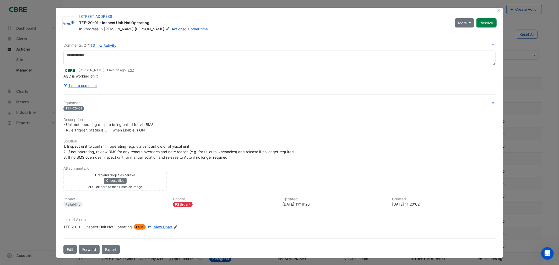
click at [496, 10] on div "570 Bourke Street TEF-20-01 - Inspect Unit Not Operating In Progress -> Michael…" at bounding box center [279, 133] width 447 height 251
click at [497, 10] on button "Close" at bounding box center [500, 11] width 6 height 6
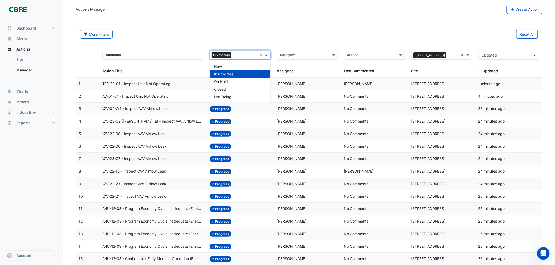
click at [250, 53] on input "text" at bounding box center [245, 56] width 24 height 6
click at [235, 64] on div "New" at bounding box center [240, 67] width 60 height 8
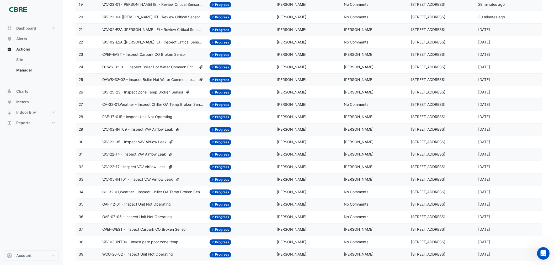
scroll to position [320, 0]
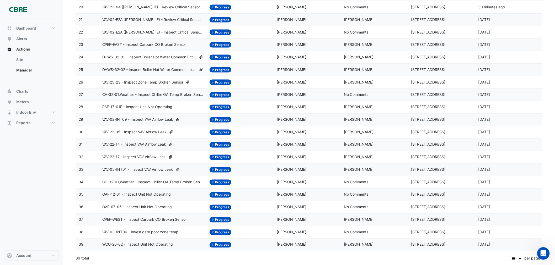
click at [162, 246] on span "WCU-20-02 - Inspect Unit Not Operating" at bounding box center [137, 245] width 71 height 6
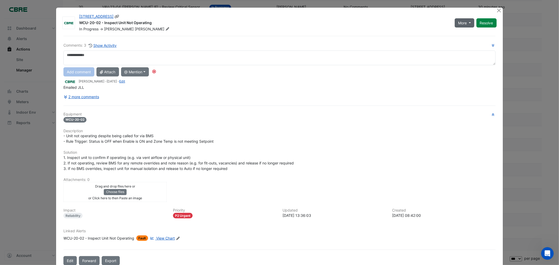
click at [467, 21] on button "More" at bounding box center [465, 22] width 20 height 9
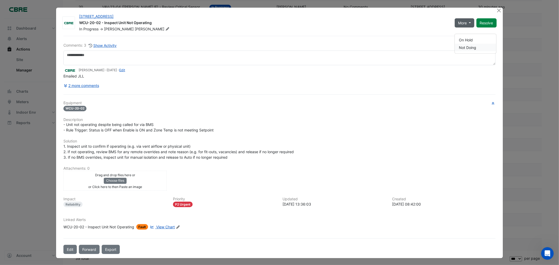
click at [476, 44] on button "Not Doing" at bounding box center [475, 48] width 41 height 8
click at [497, 10] on button "Close" at bounding box center [500, 11] width 6 height 6
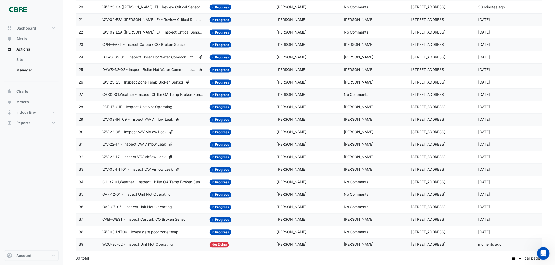
click at [156, 232] on span "VAV-03-INT06 - Investigate poor zone temp" at bounding box center [140, 233] width 76 height 6
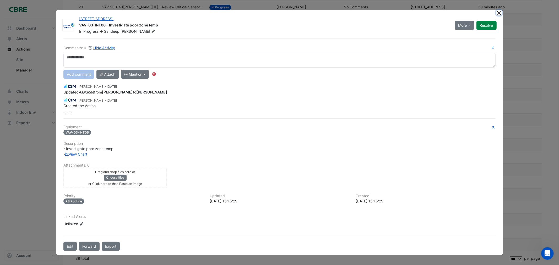
click at [500, 12] on button "Close" at bounding box center [500, 13] width 6 height 6
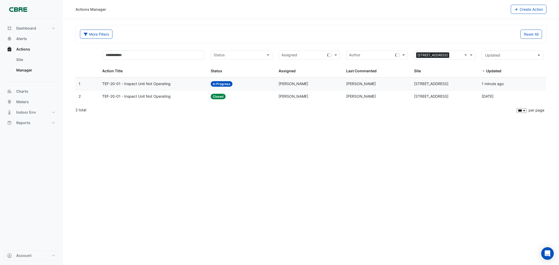
select select "***"
